Goal: Transaction & Acquisition: Purchase product/service

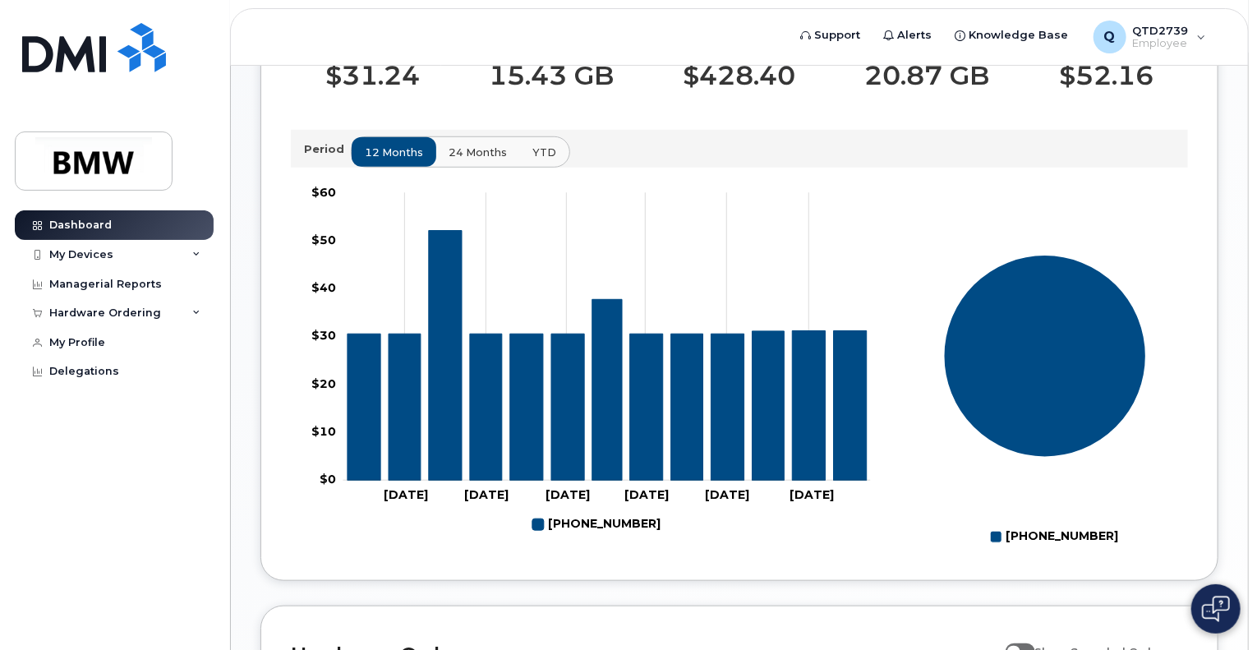
scroll to position [493, 0]
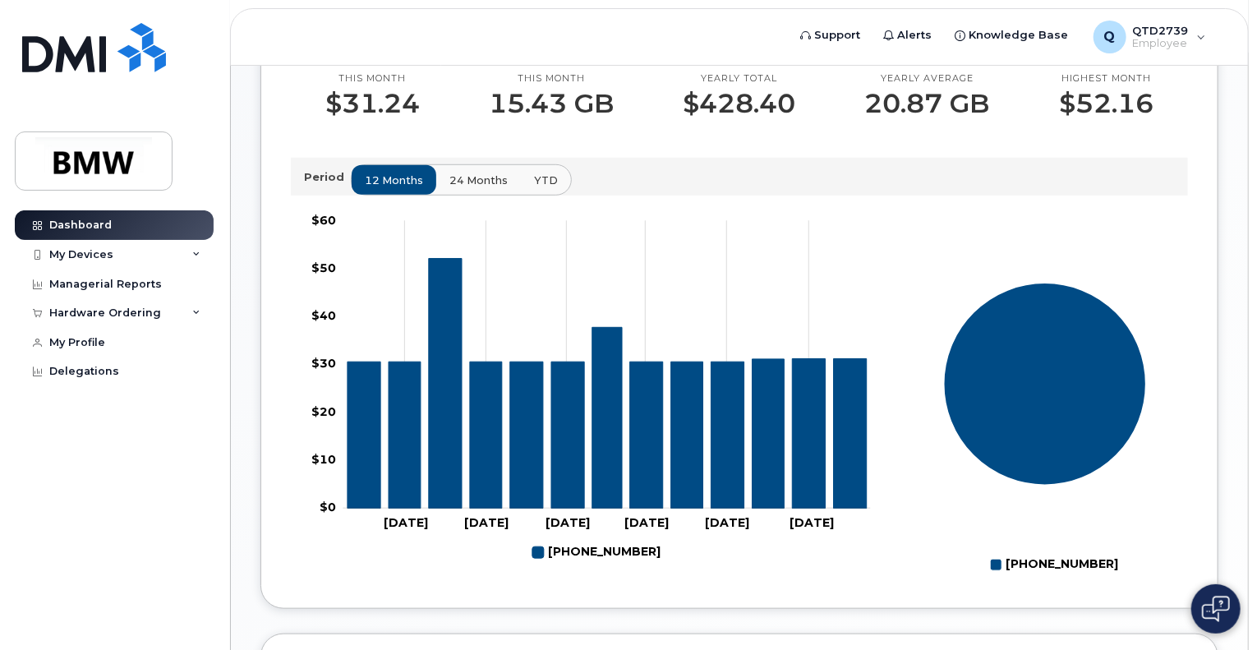
click at [450, 188] on span "24 months" at bounding box center [479, 181] width 58 height 16
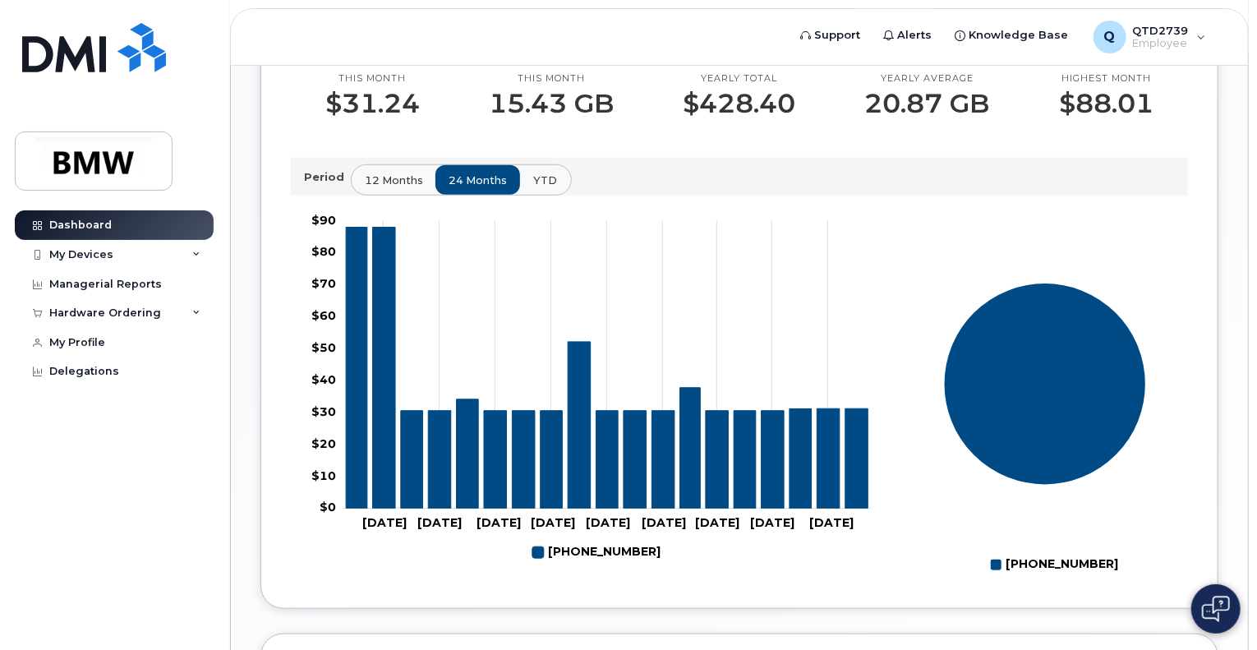
click at [533, 188] on span "YTD" at bounding box center [545, 181] width 24 height 16
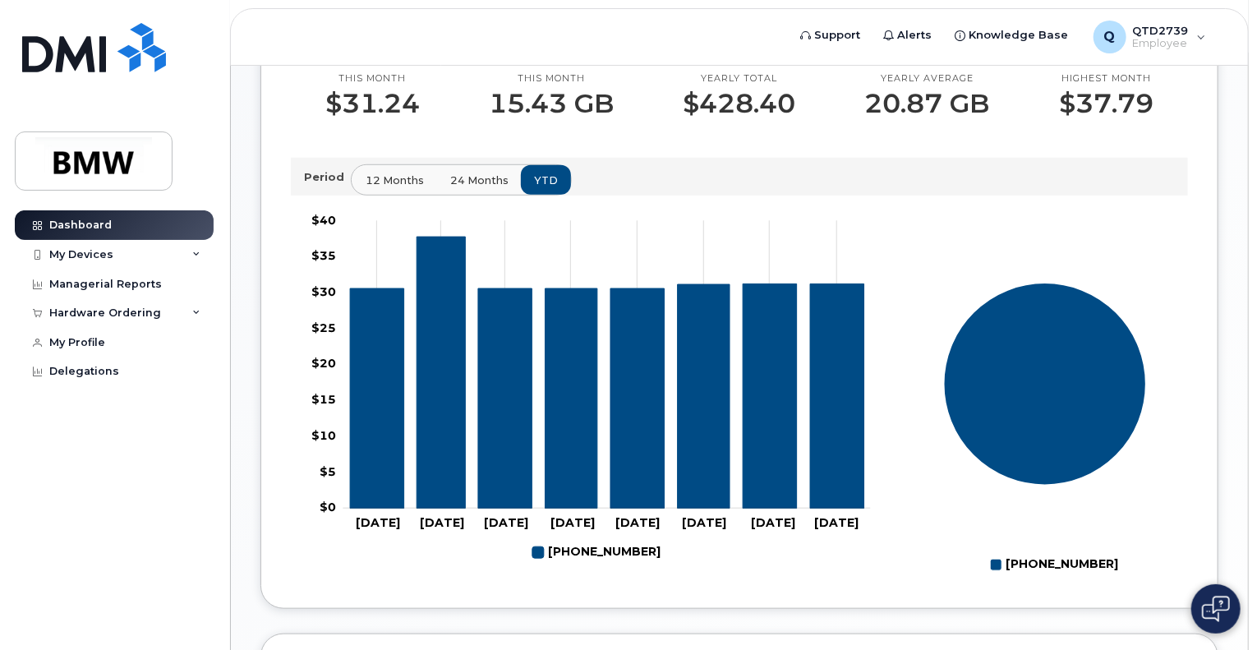
click at [411, 188] on span "12 months" at bounding box center [395, 181] width 58 height 16
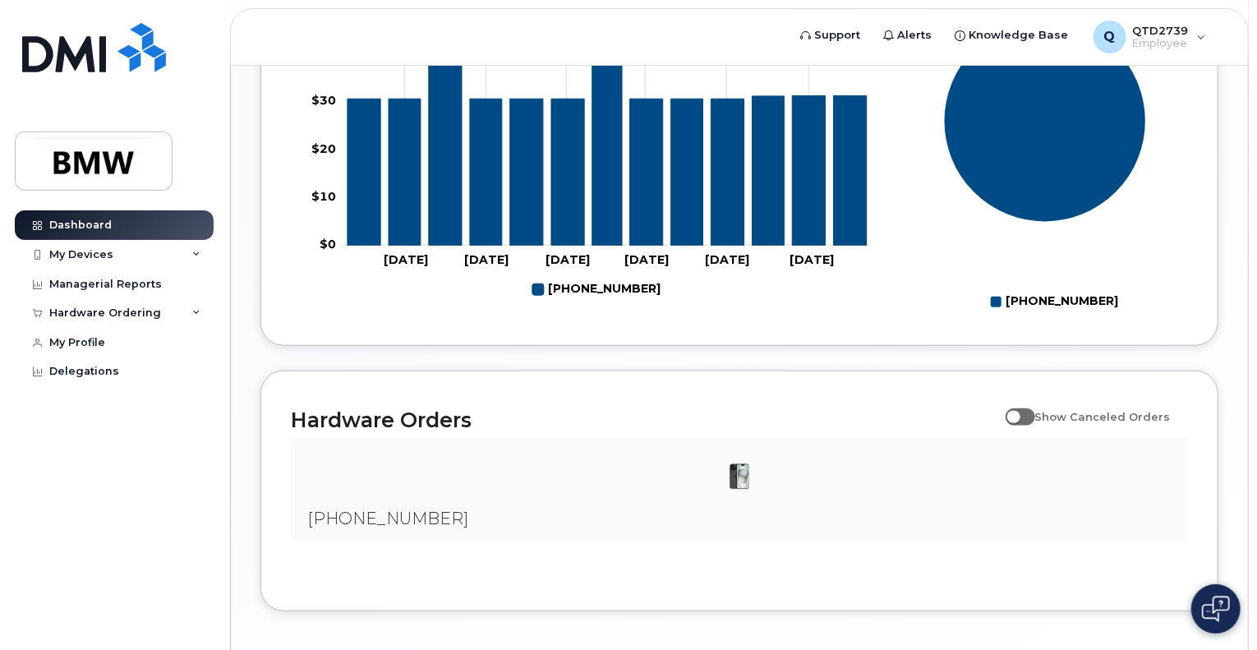
scroll to position [851, 0]
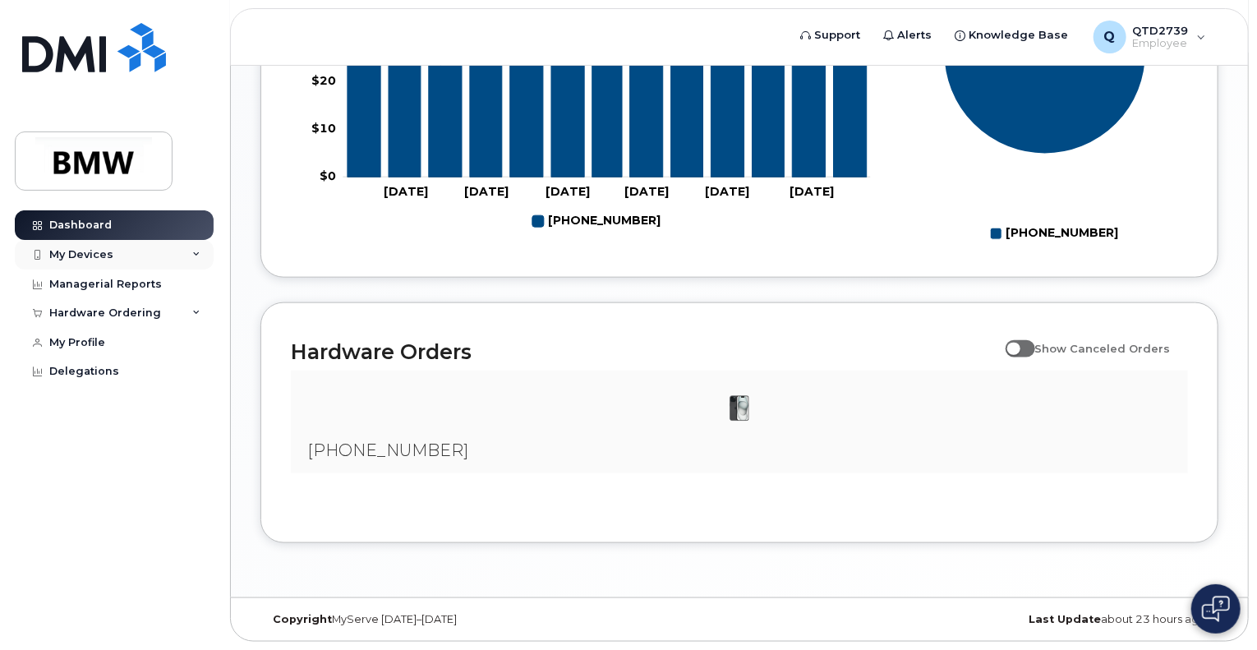
click at [204, 252] on div "My Devices" at bounding box center [114, 255] width 199 height 30
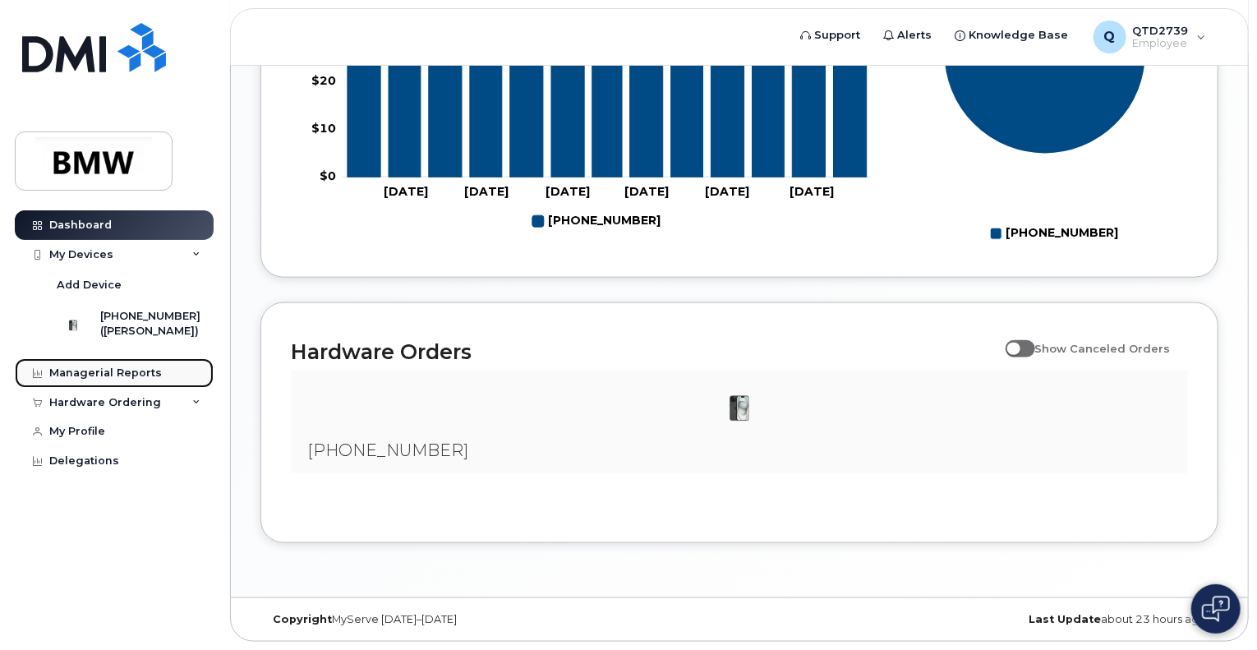
click at [116, 380] on link "Managerial Reports" at bounding box center [114, 373] width 199 height 30
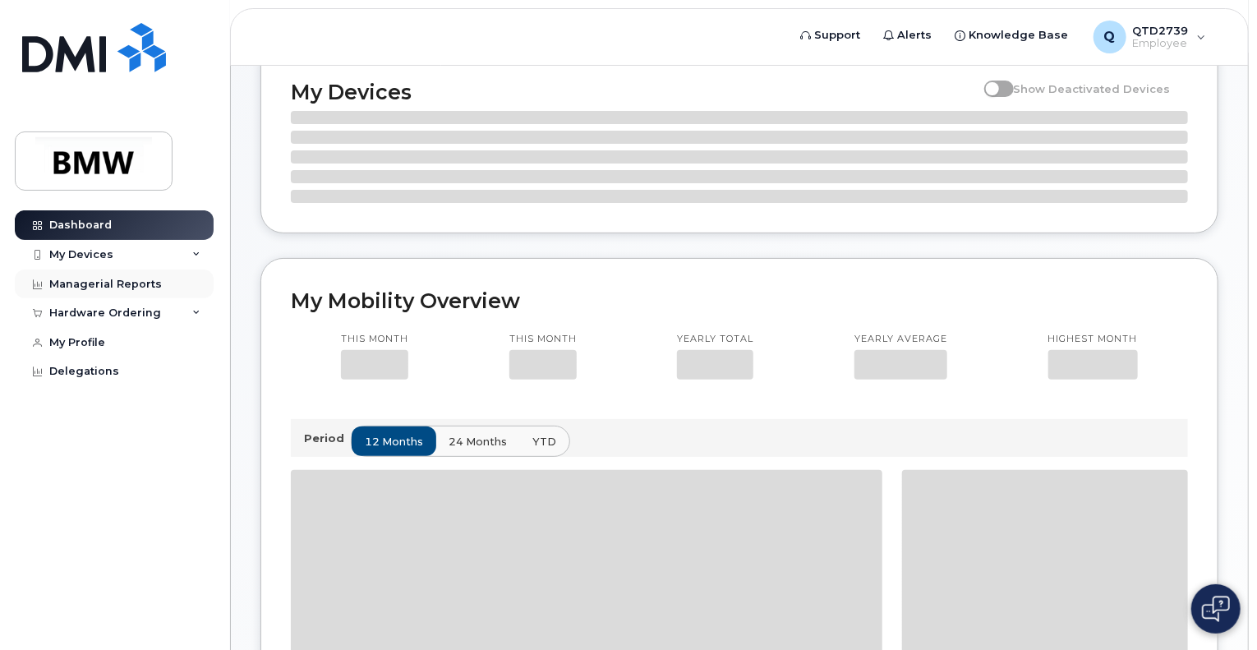
scroll to position [220, 0]
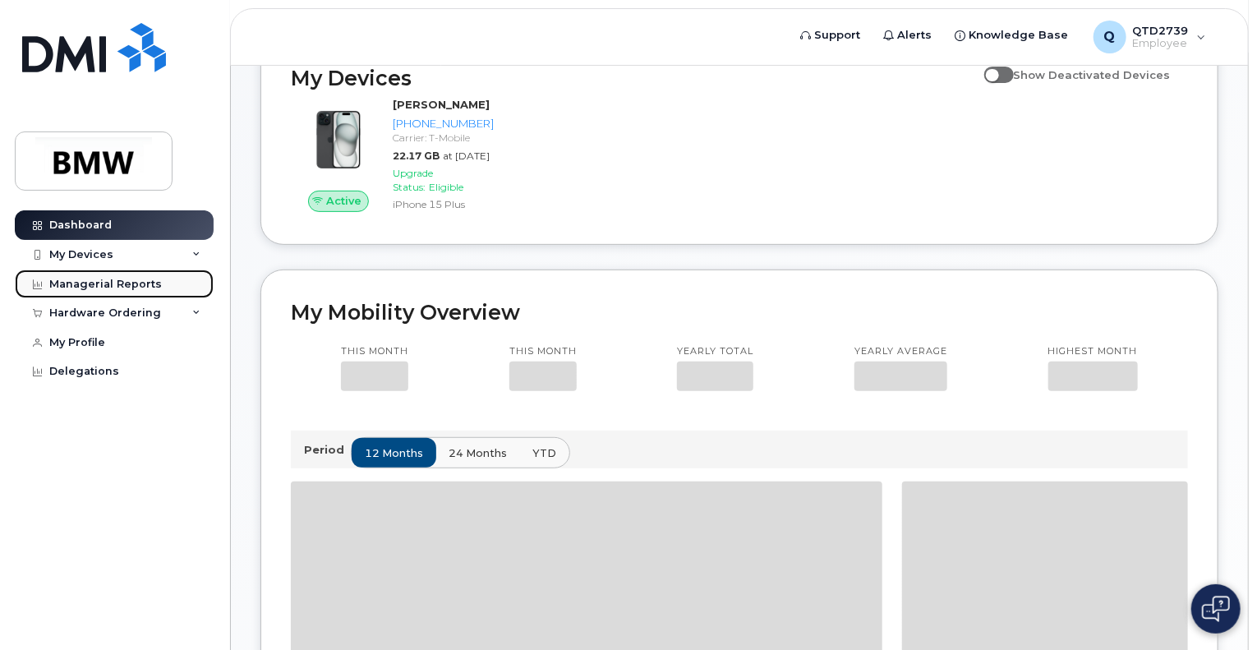
click at [115, 282] on div "Managerial Reports" at bounding box center [105, 284] width 113 height 13
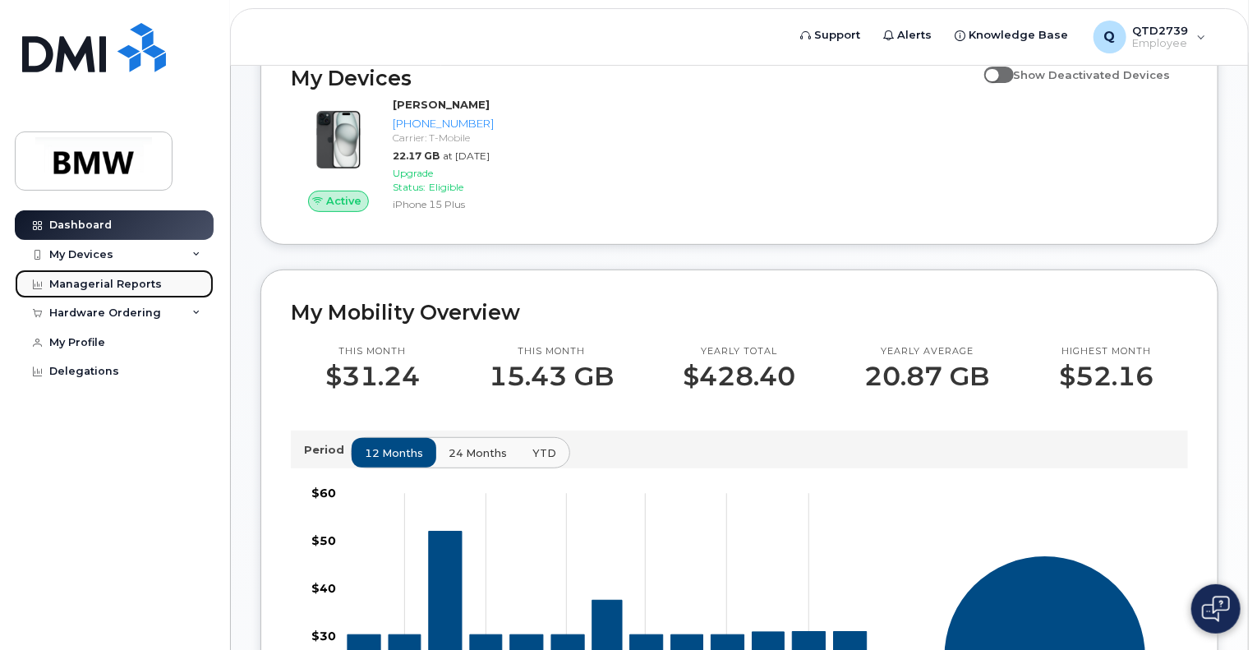
click at [100, 275] on link "Managerial Reports" at bounding box center [114, 285] width 199 height 30
click at [105, 282] on div "Managerial Reports" at bounding box center [105, 284] width 113 height 13
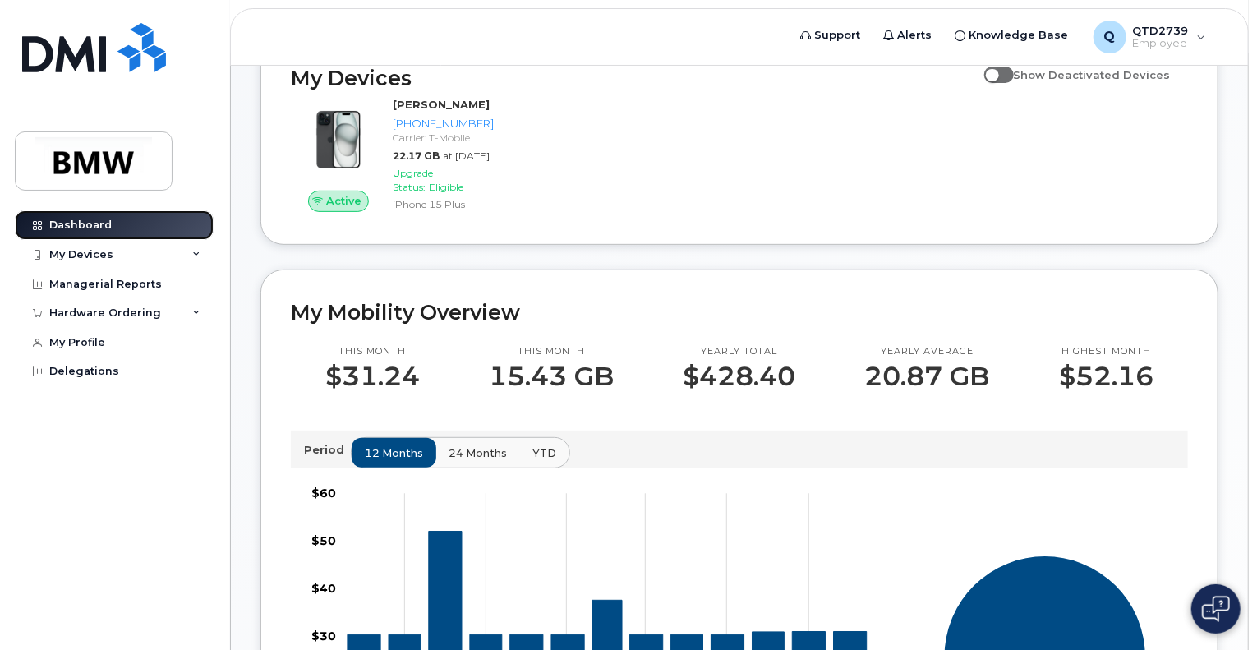
click at [113, 227] on link "Dashboard" at bounding box center [114, 225] width 199 height 30
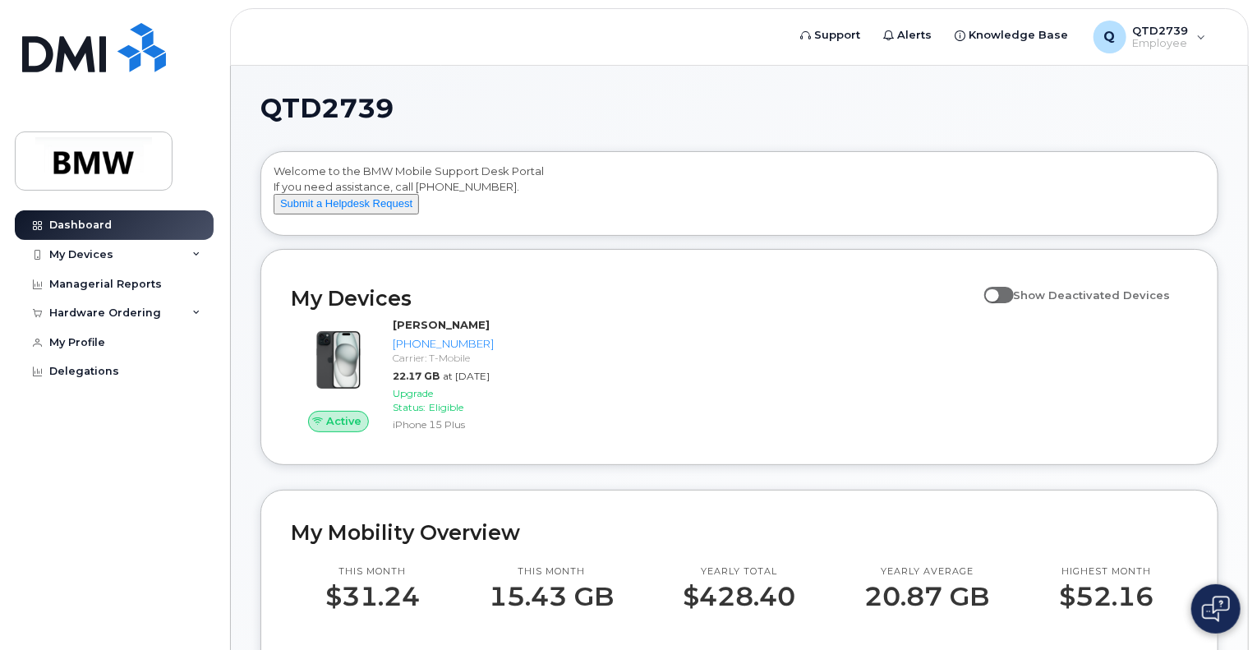
click at [789, 392] on div "Active Lierin Monteith 864-354-2581 Carrier: T-Mobile 22.17 GB at Aug 01, 2025 …" at bounding box center [739, 375] width 917 height 137
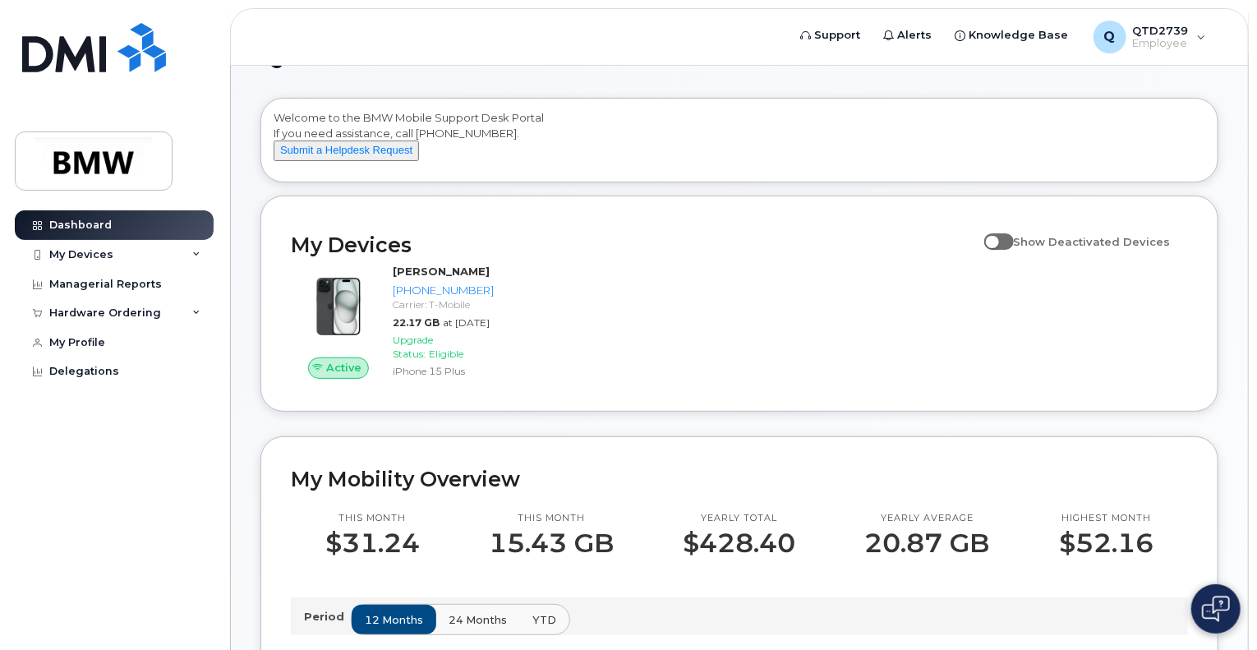
scroll to position [82, 0]
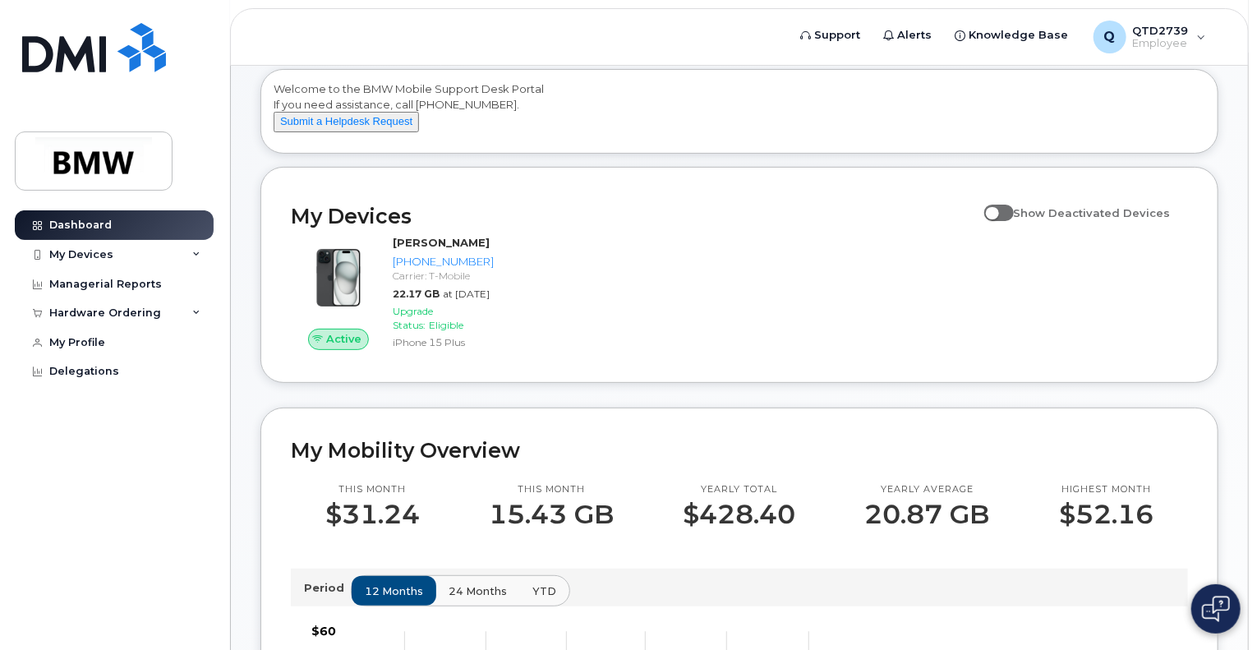
click at [1006, 221] on span at bounding box center [1000, 213] width 30 height 16
click at [998, 210] on input "Show Deactivated Devices" at bounding box center [991, 203] width 13 height 13
click at [1014, 221] on span at bounding box center [1000, 213] width 30 height 16
click at [998, 210] on input "Show Deactivated Devices" at bounding box center [991, 203] width 13 height 13
checkbox input "false"
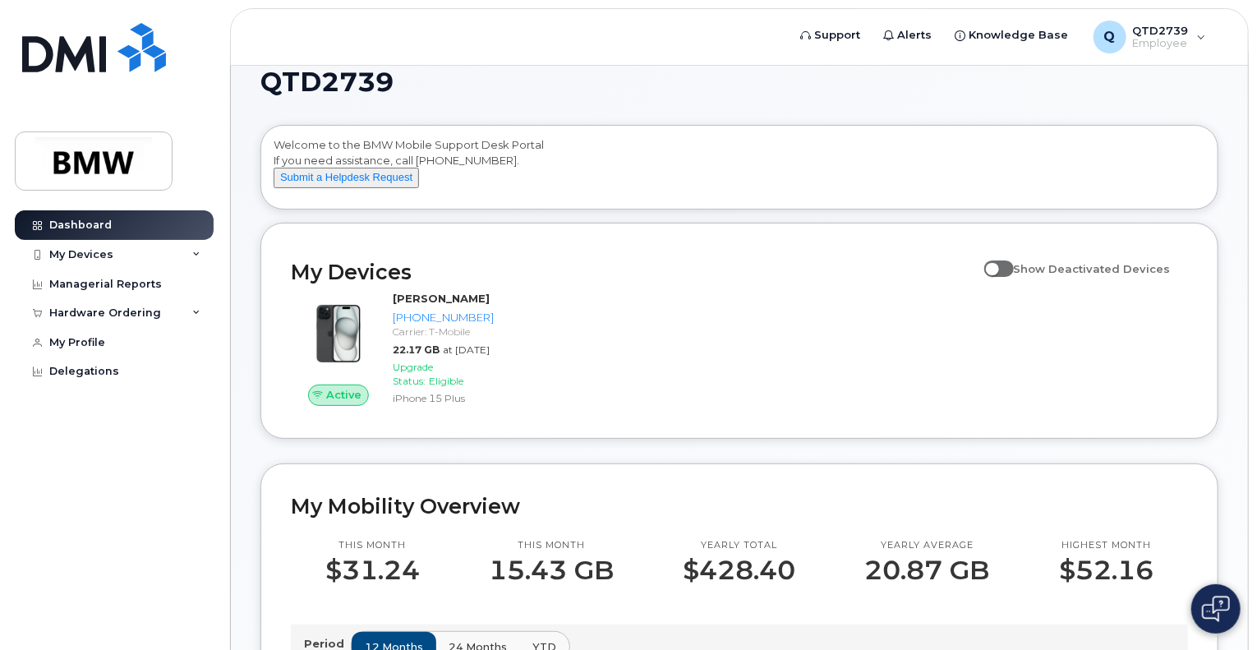
scroll to position [0, 0]
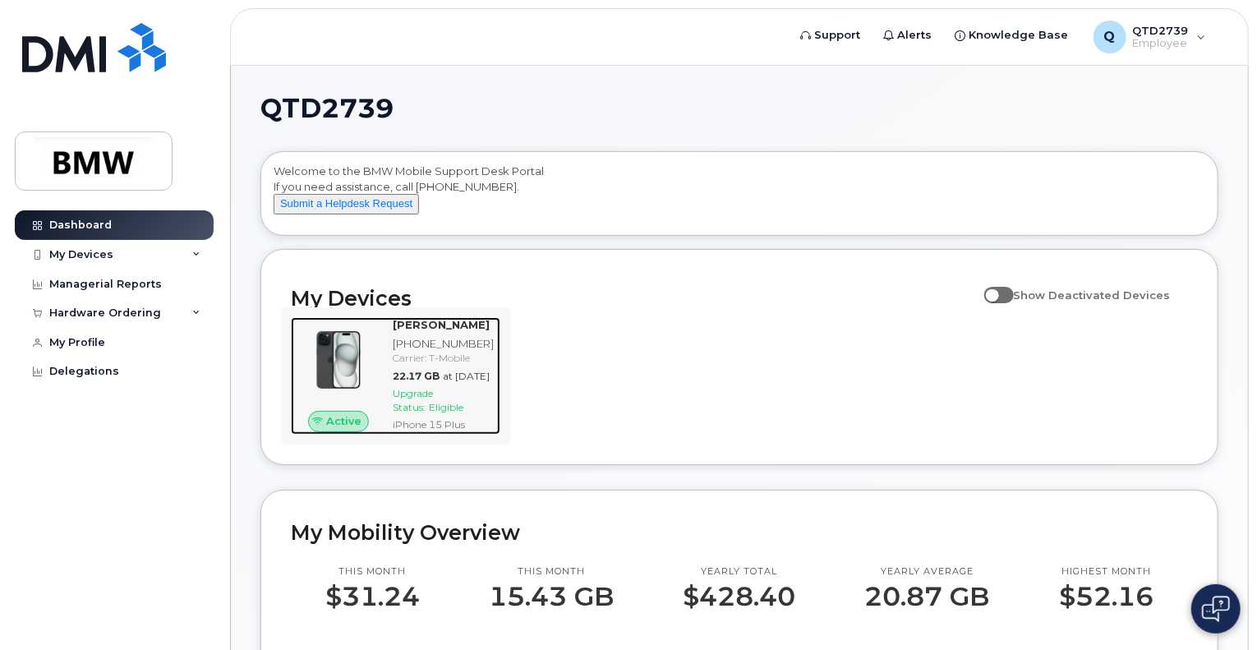
click at [335, 388] on img at bounding box center [338, 359] width 69 height 69
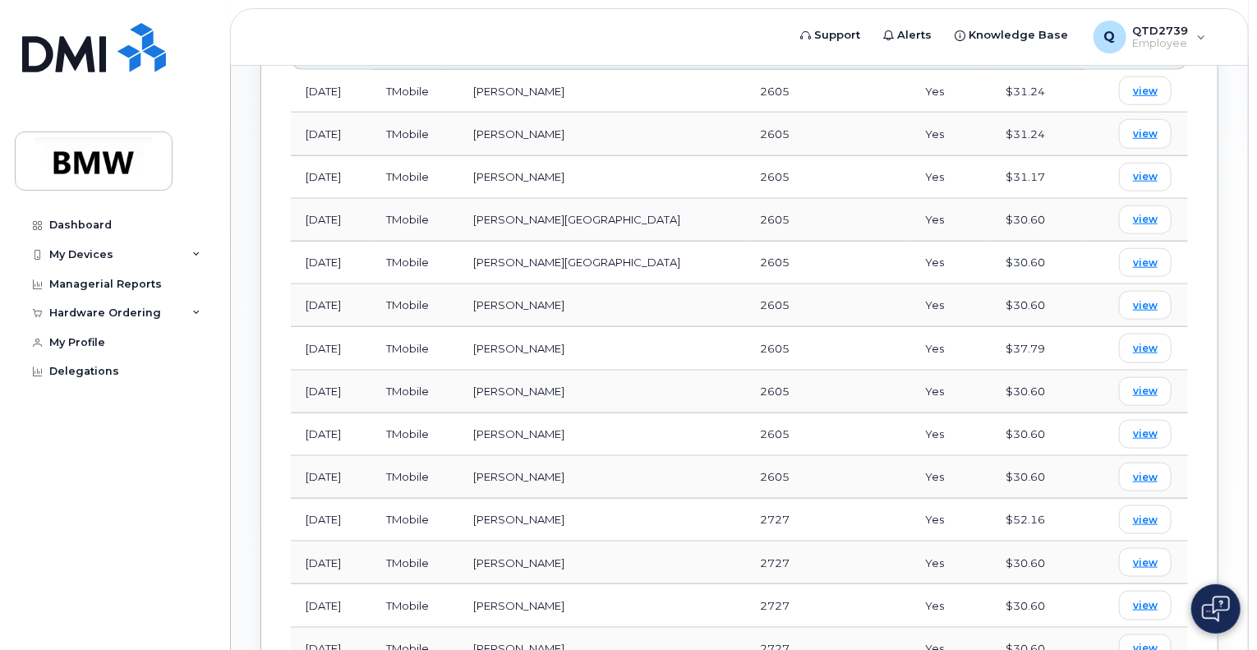
scroll to position [740, 0]
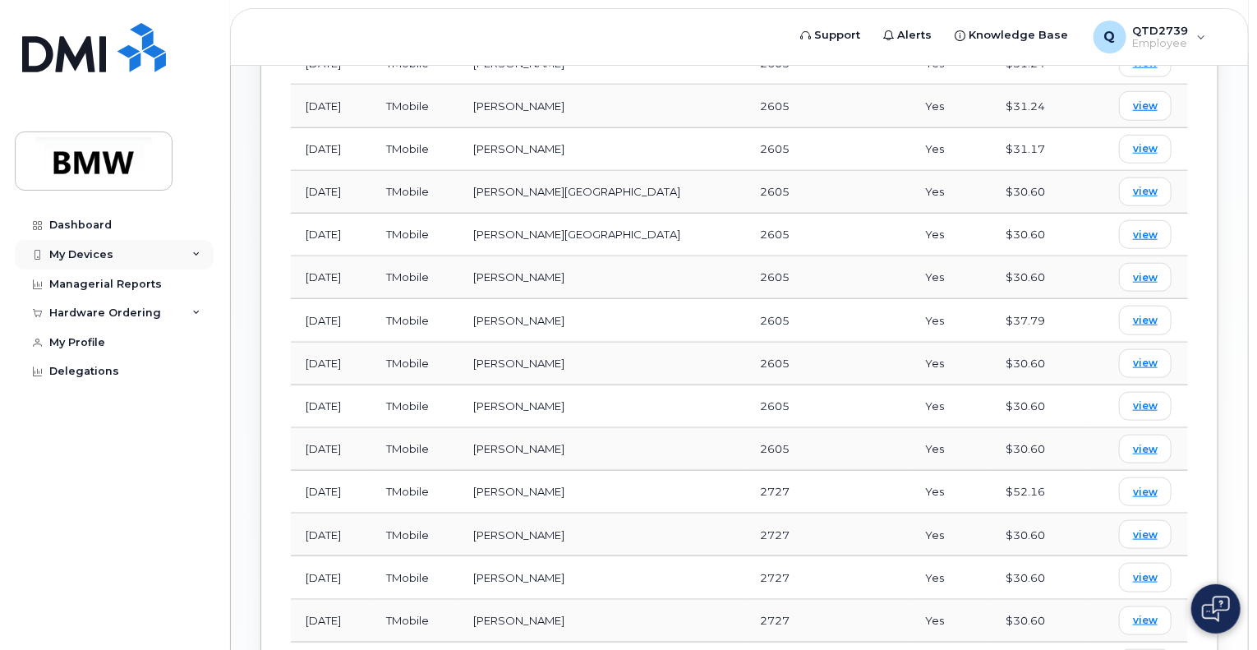
click at [86, 253] on div "My Devices" at bounding box center [81, 254] width 64 height 13
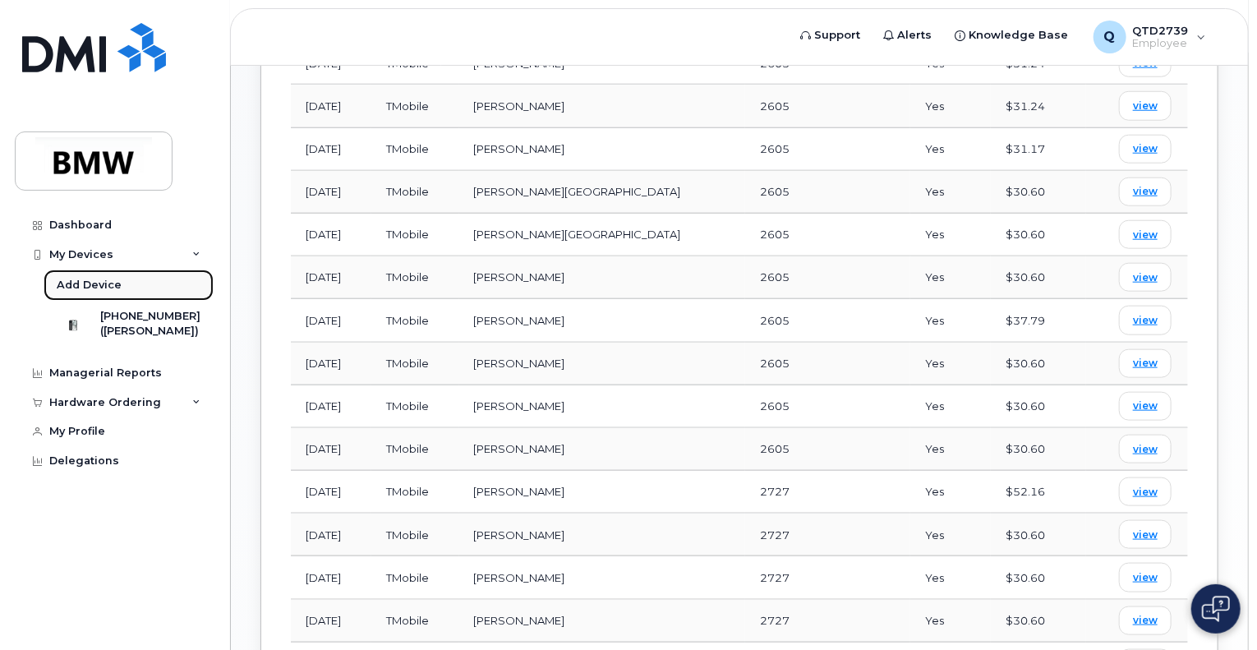
click at [108, 298] on link "Add Device" at bounding box center [129, 285] width 170 height 31
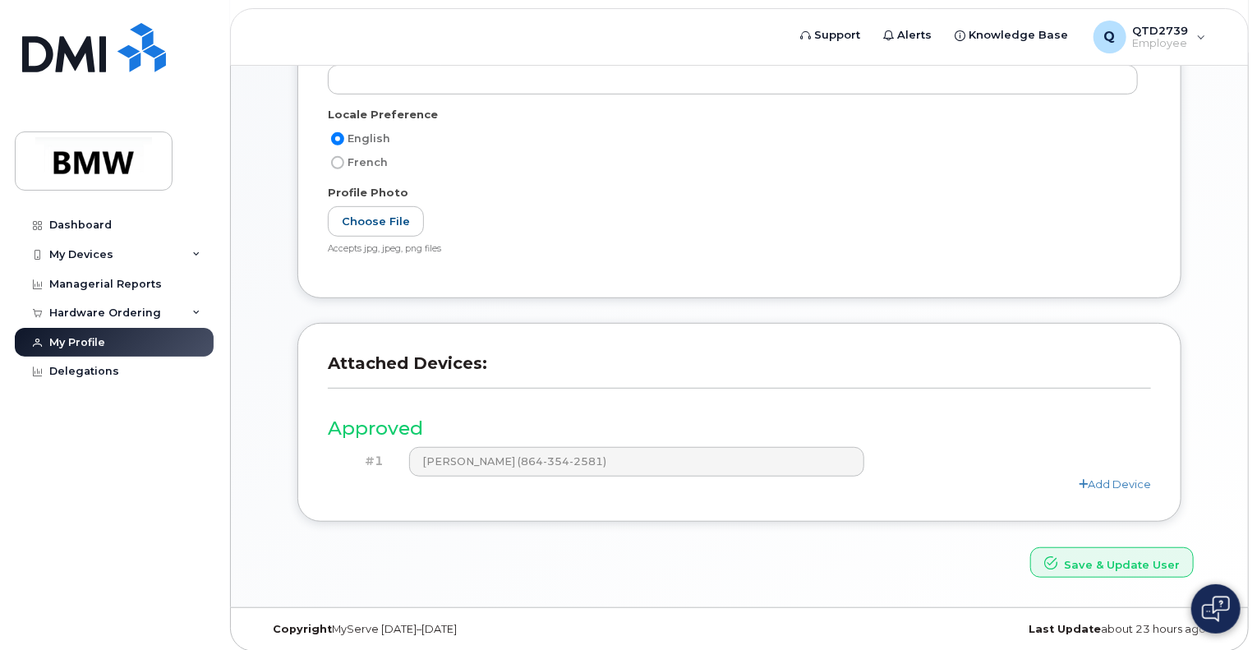
scroll to position [324, 0]
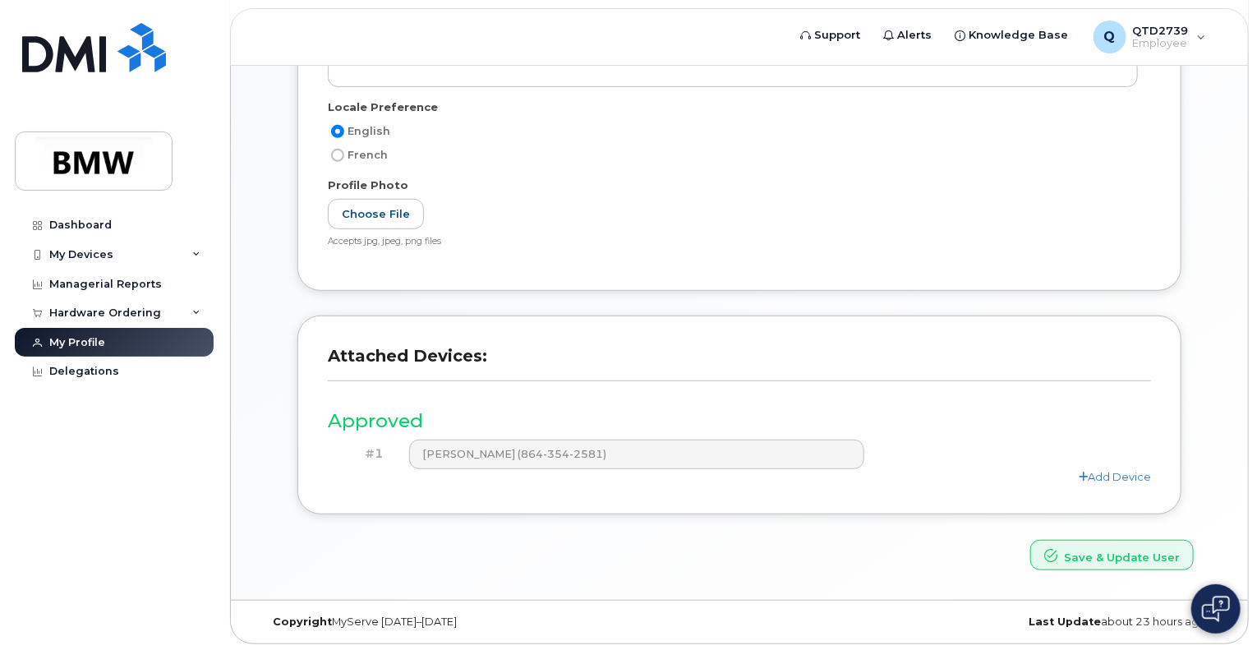
click at [1233, 348] on div "My Account User Account Name * QTD2739 Email * [EMAIL_ADDRESS][DOMAIN_NAME] Des…" at bounding box center [739, 171] width 1017 height 858
click at [1228, 466] on div "My Account User Account Name * QTD2739 Email * [EMAIL_ADDRESS][DOMAIN_NAME] Des…" at bounding box center [739, 171] width 1017 height 858
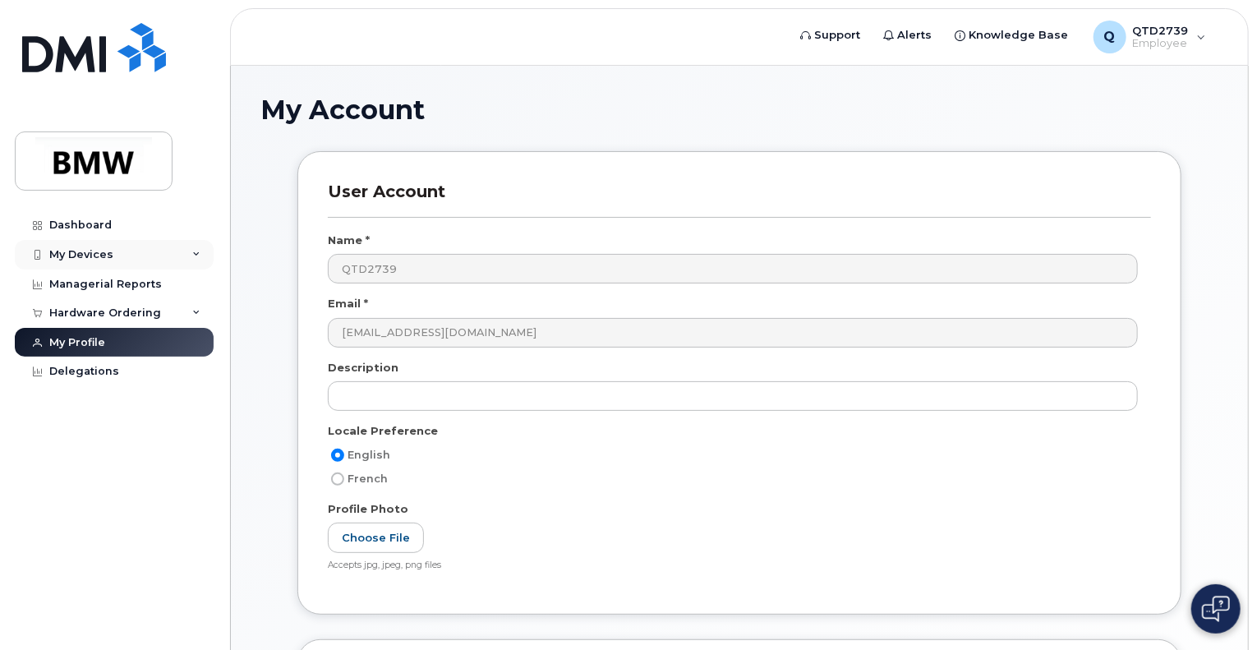
click at [142, 251] on div "My Devices" at bounding box center [114, 255] width 199 height 30
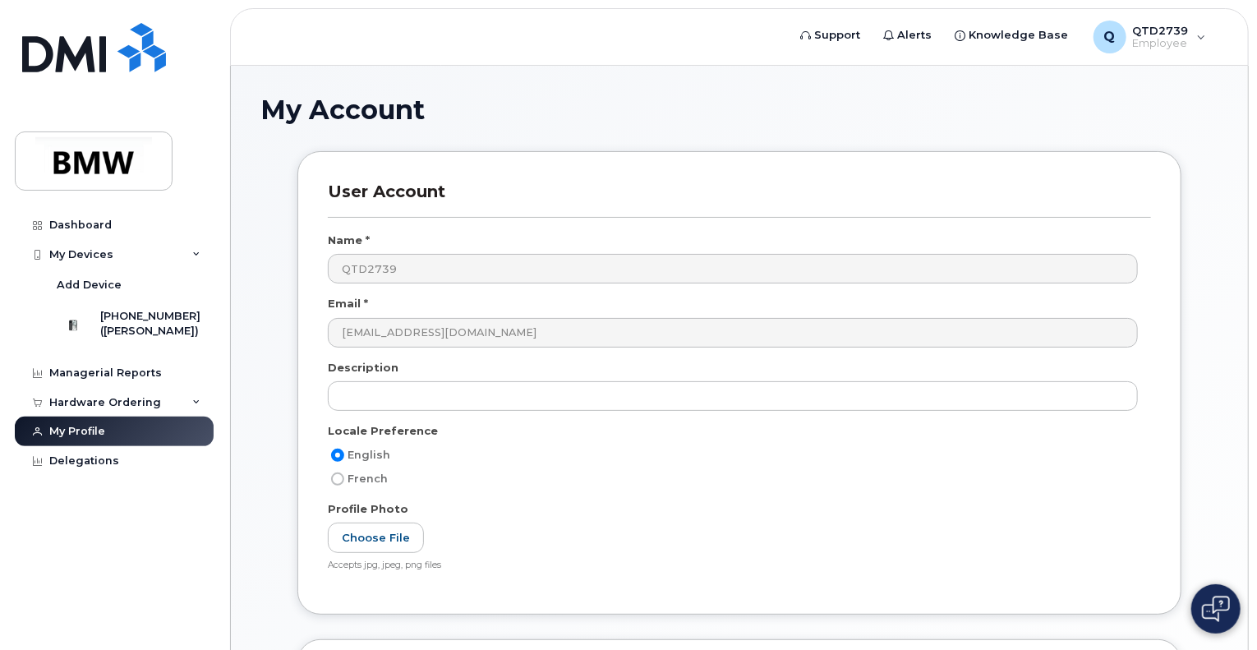
click at [97, 123] on div at bounding box center [94, 107] width 158 height 168
click at [110, 417] on div "Hardware Ordering" at bounding box center [114, 403] width 199 height 30
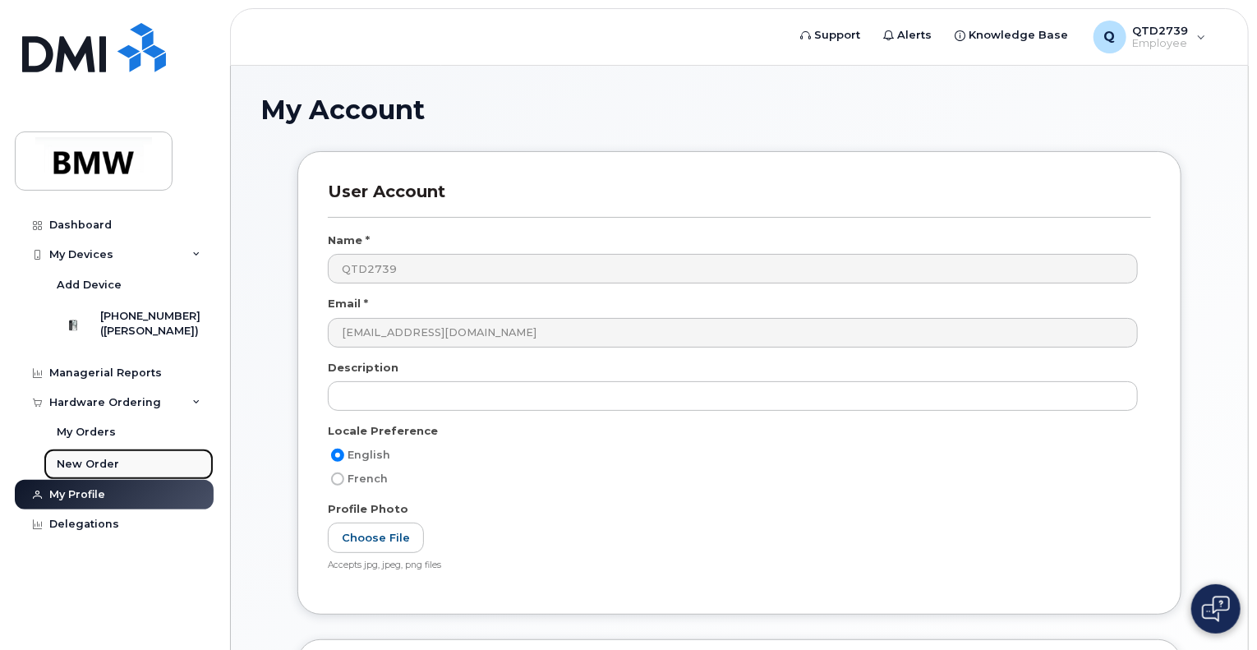
click at [99, 472] on div "New Order" at bounding box center [88, 464] width 62 height 15
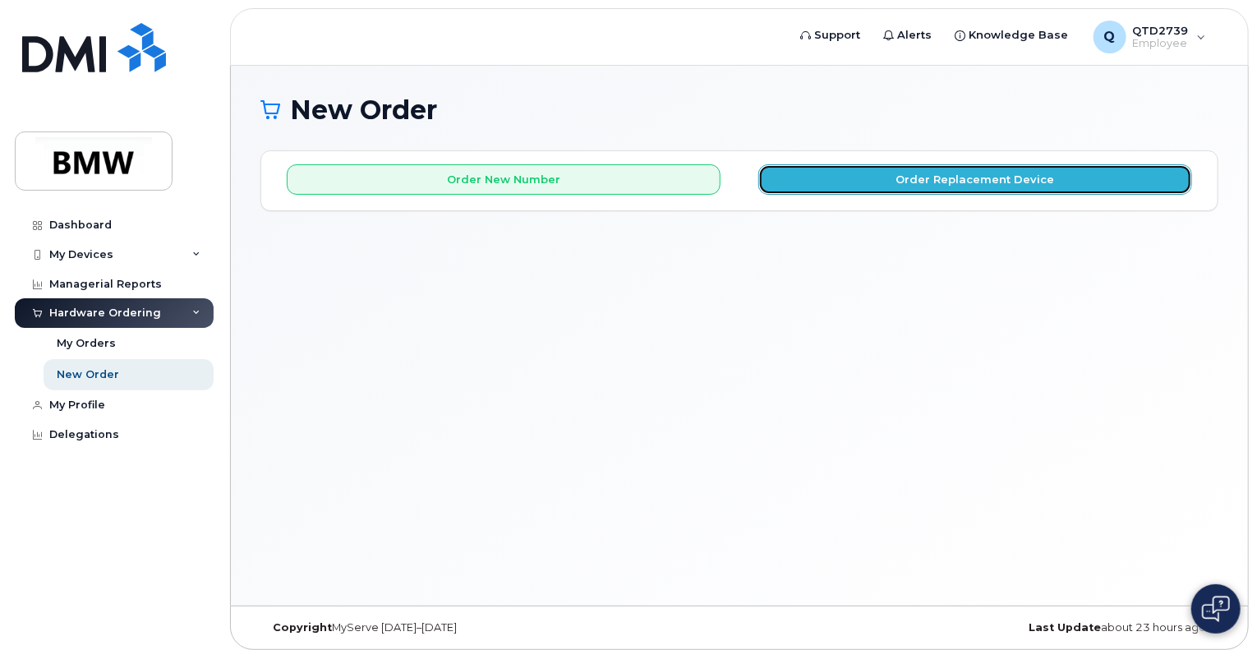
click at [811, 183] on button "Order Replacement Device" at bounding box center [976, 179] width 434 height 30
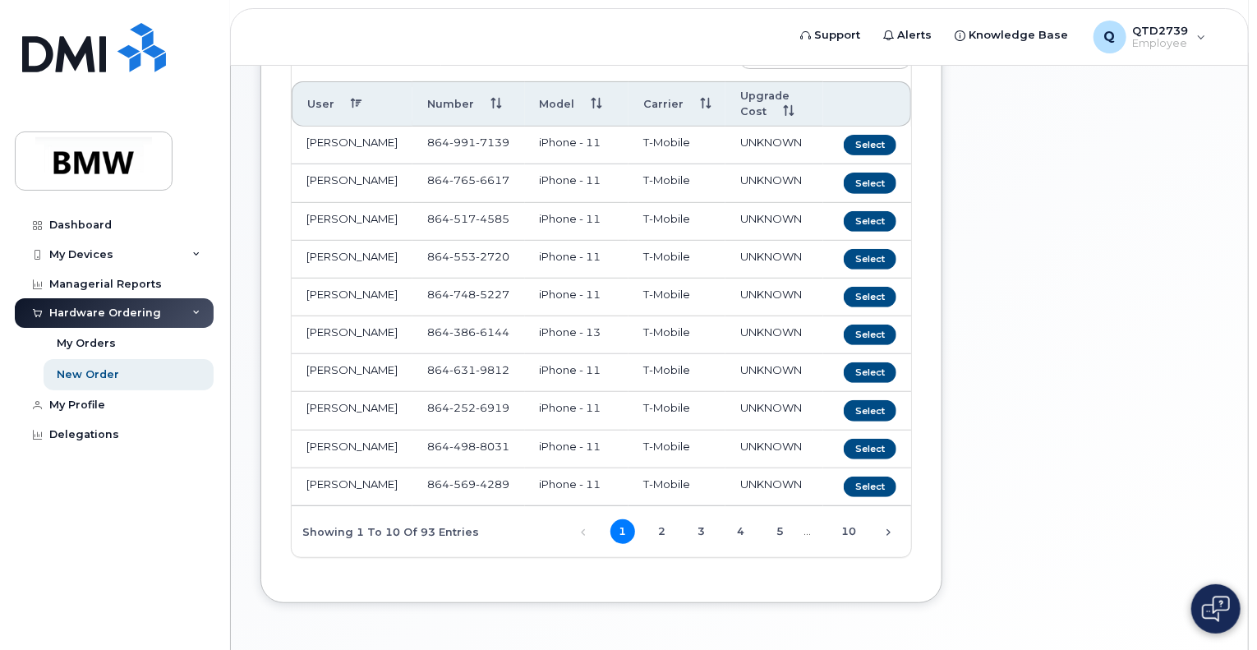
scroll to position [345, 0]
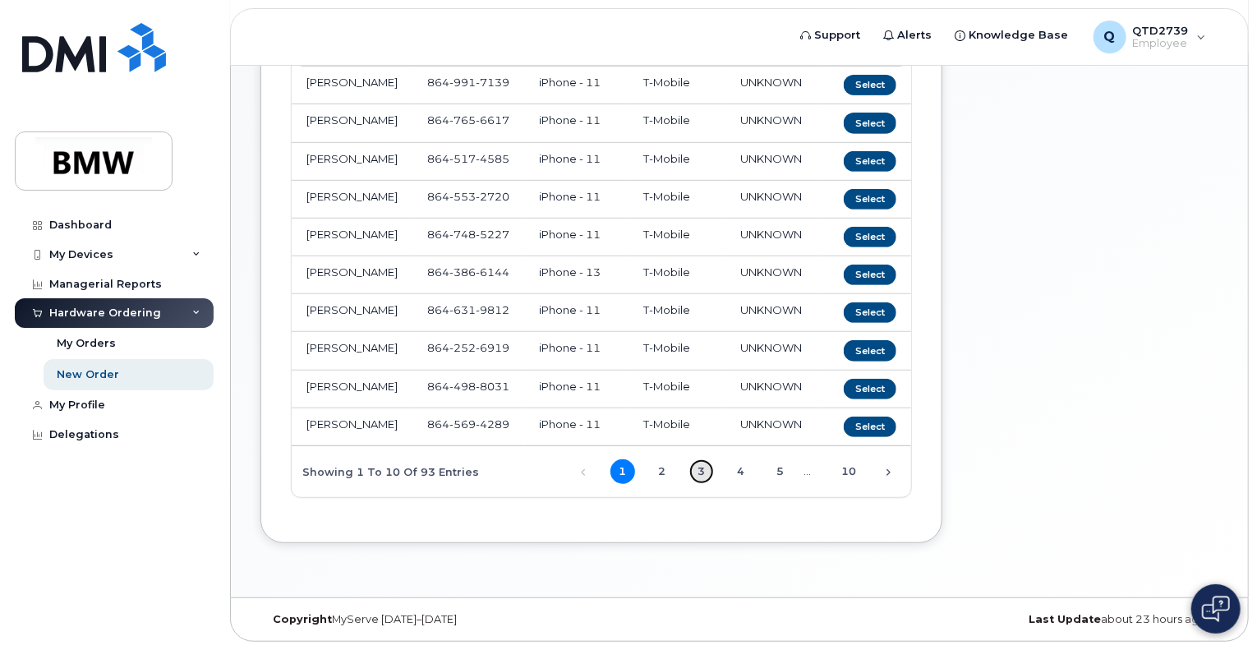
click at [697, 473] on link "3" at bounding box center [702, 471] width 25 height 25
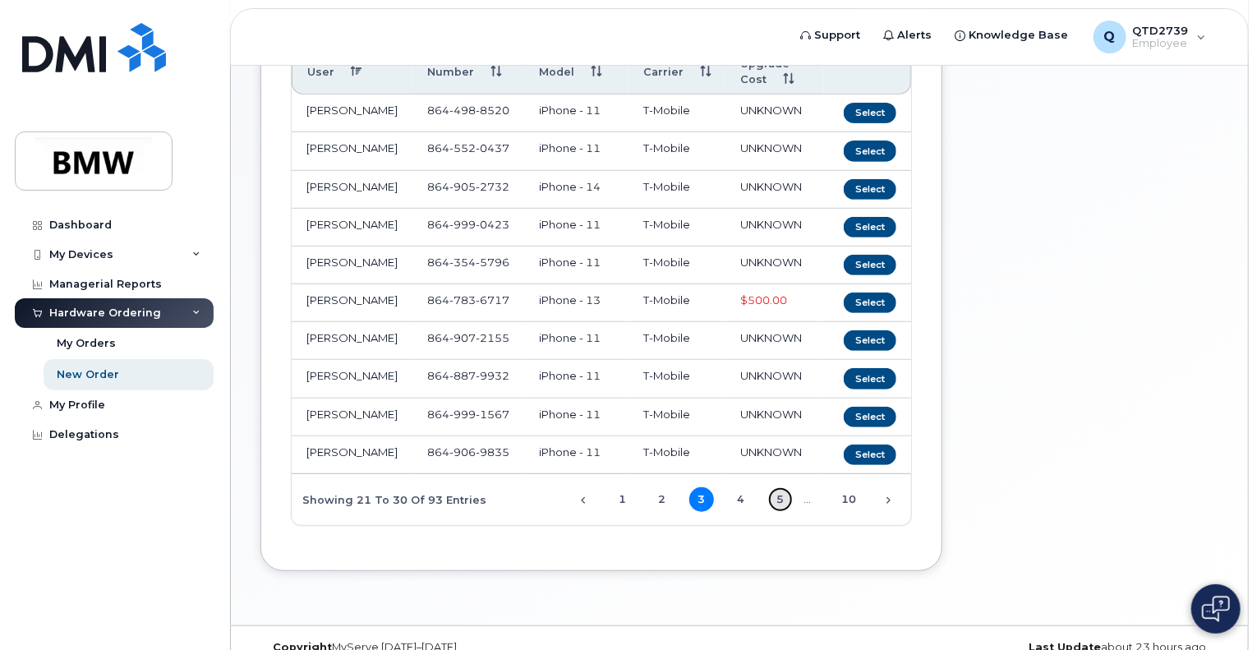
click at [782, 512] on link "5" at bounding box center [780, 499] width 25 height 25
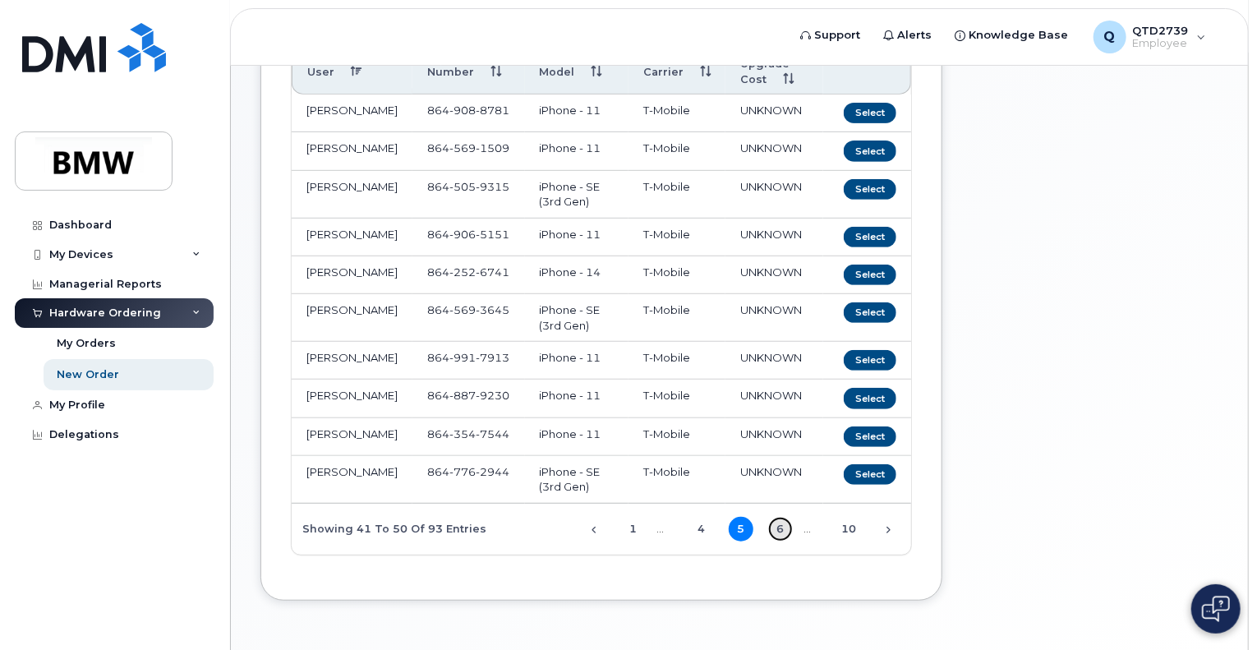
click at [781, 542] on link "6" at bounding box center [780, 529] width 25 height 25
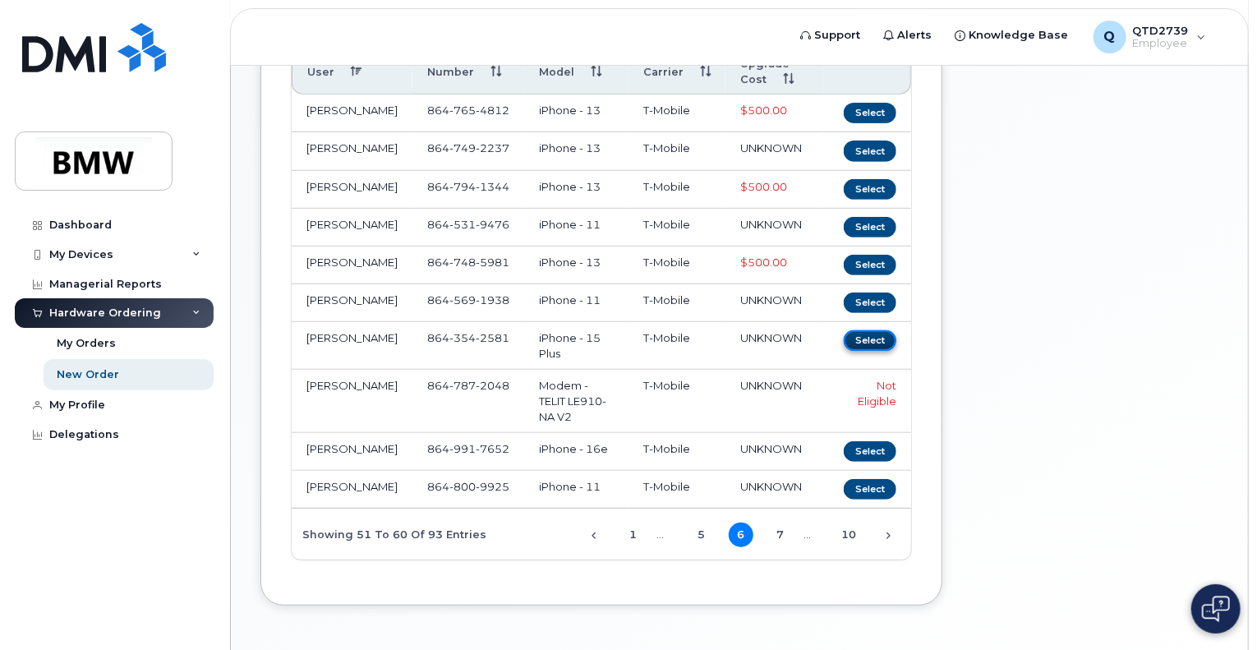
click at [861, 351] on button "Select" at bounding box center [870, 340] width 53 height 21
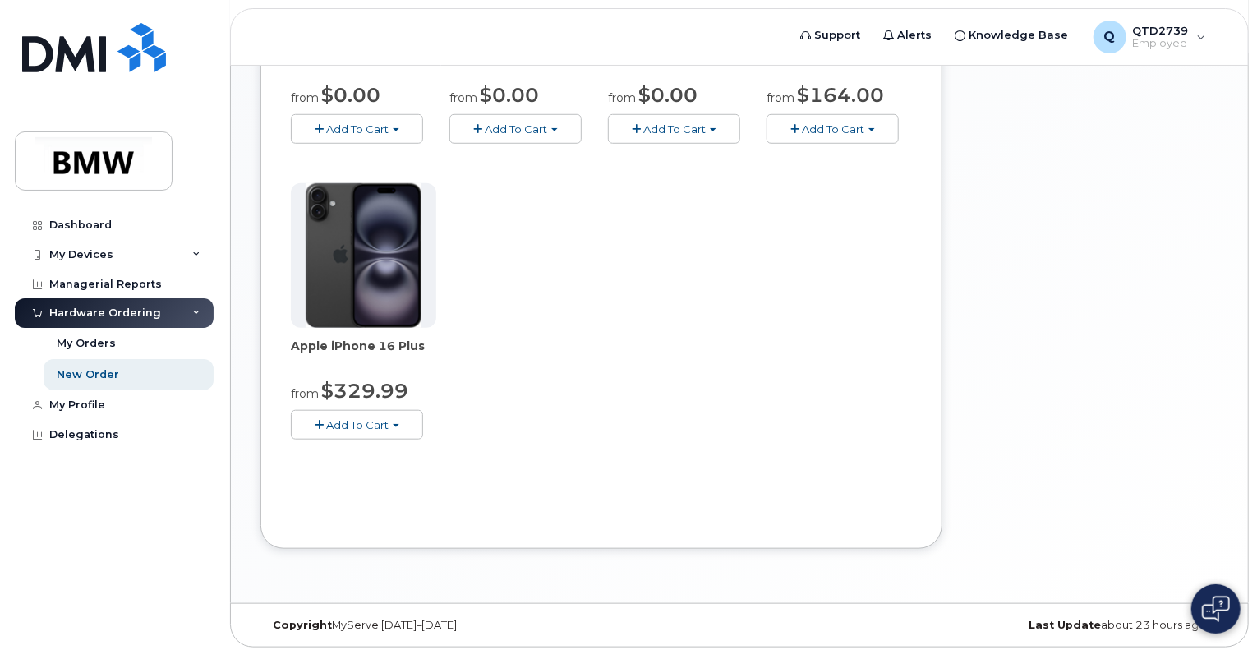
scroll to position [578, 0]
